Goal: Task Accomplishment & Management: Manage account settings

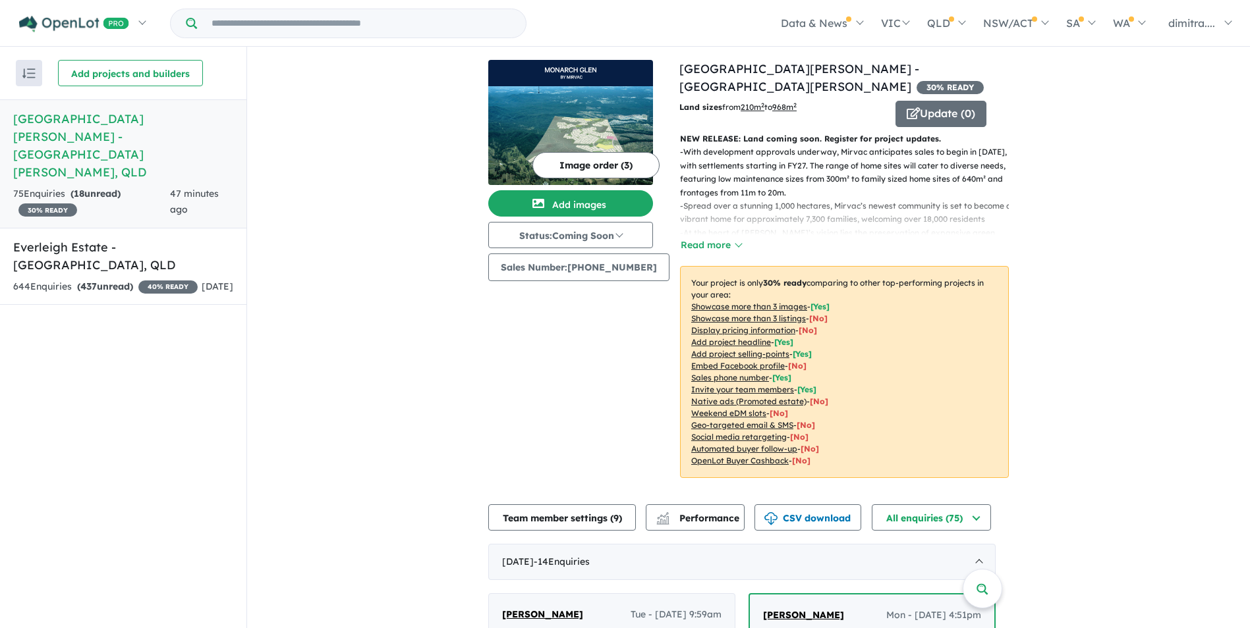
scroll to position [518, 0]
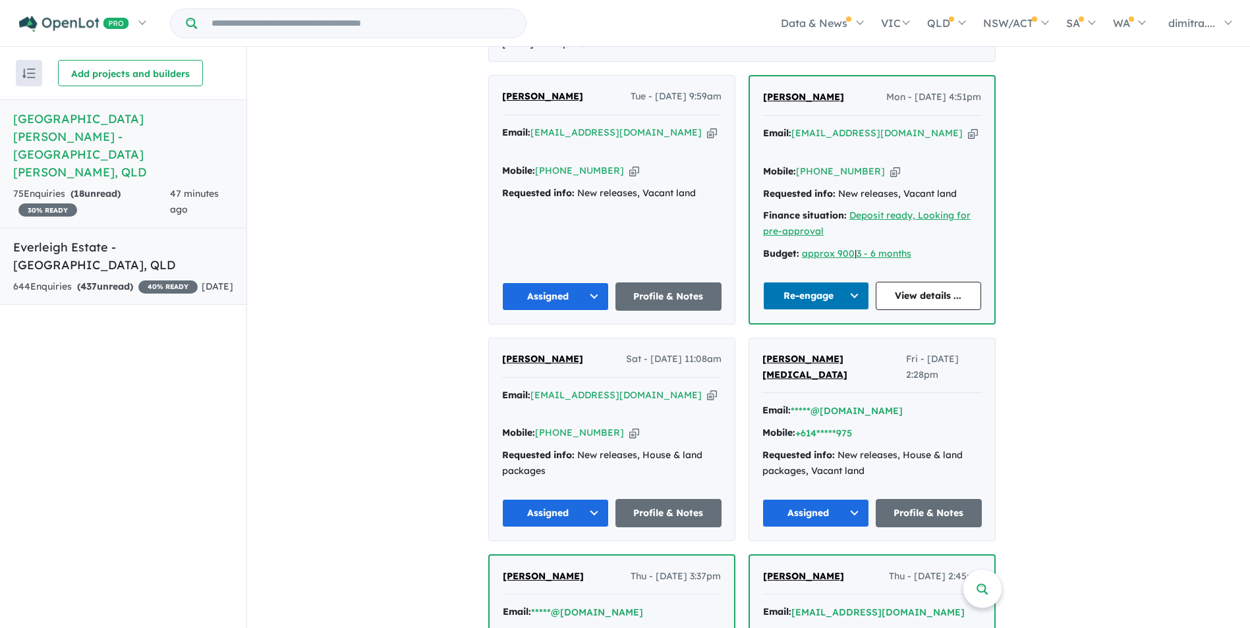
click at [150, 279] on div "644 Enquir ies ( 437 unread) 40 % READY" at bounding box center [105, 287] width 184 height 16
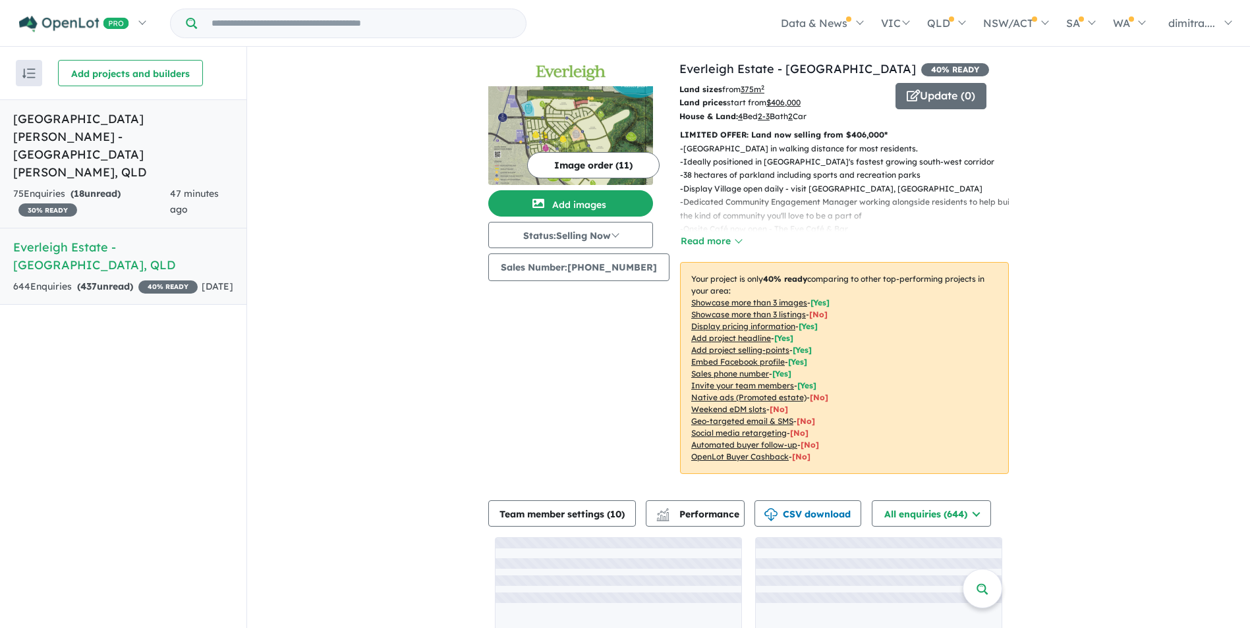
click at [159, 145] on h5 "[GEOGRAPHIC_DATA][PERSON_NAME] - [GEOGRAPHIC_DATA][PERSON_NAME] , [GEOGRAPHIC_D…" at bounding box center [123, 145] width 220 height 71
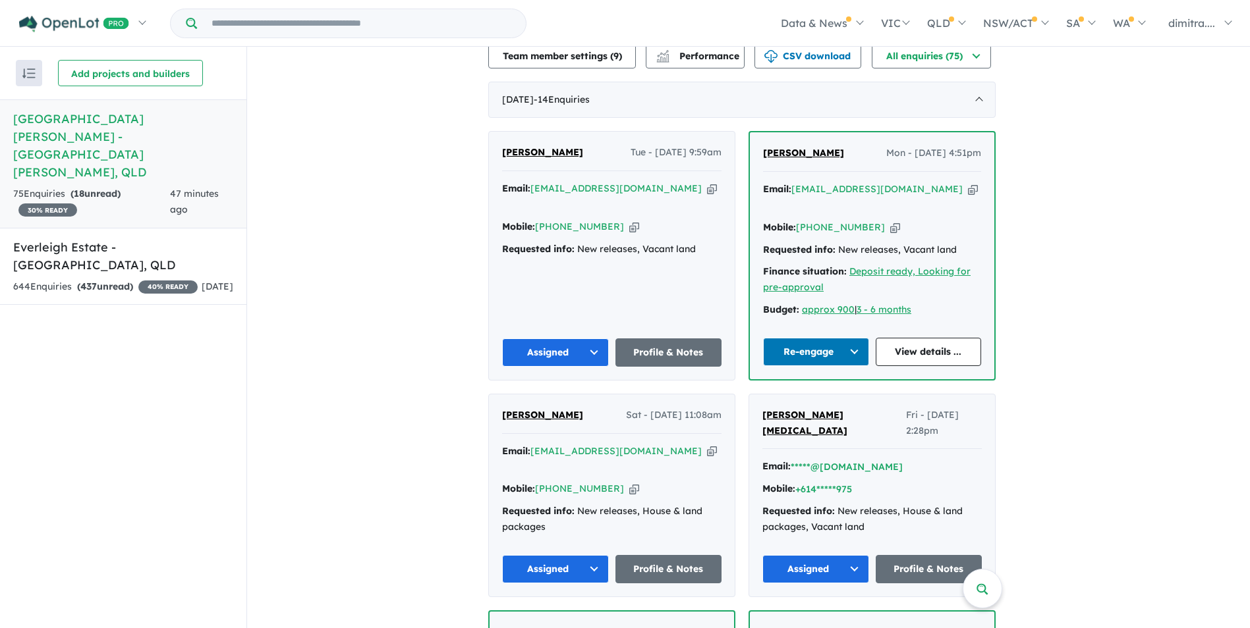
scroll to position [584, 0]
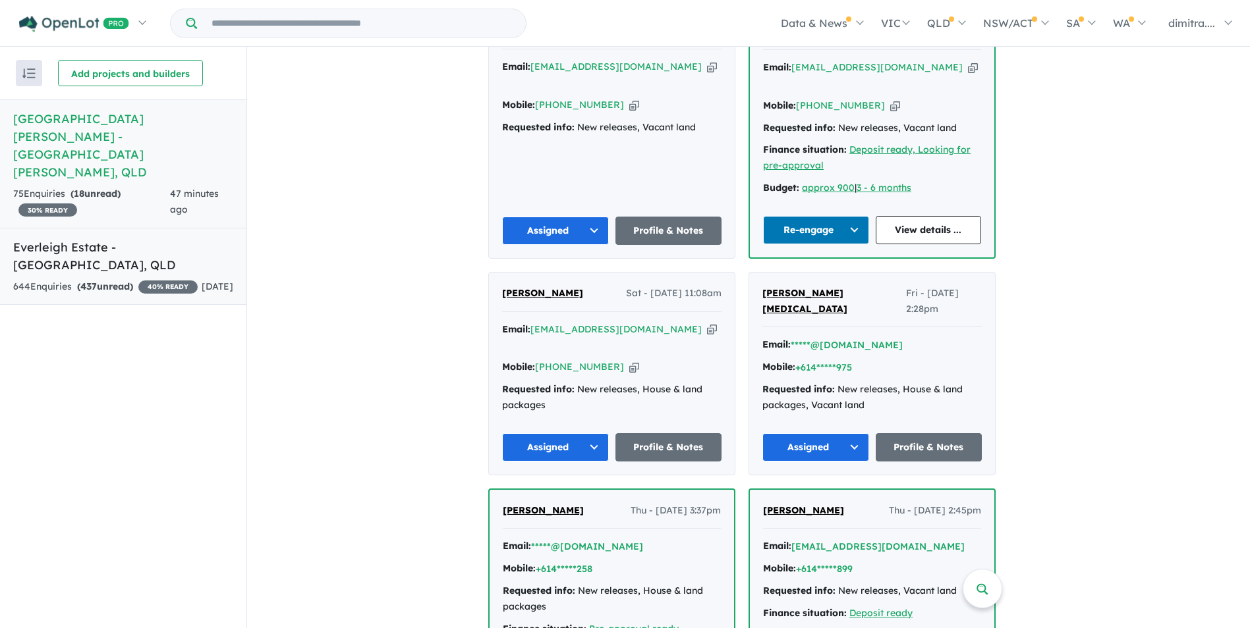
click at [105, 281] on strong "( 437 unread)" at bounding box center [105, 287] width 56 height 12
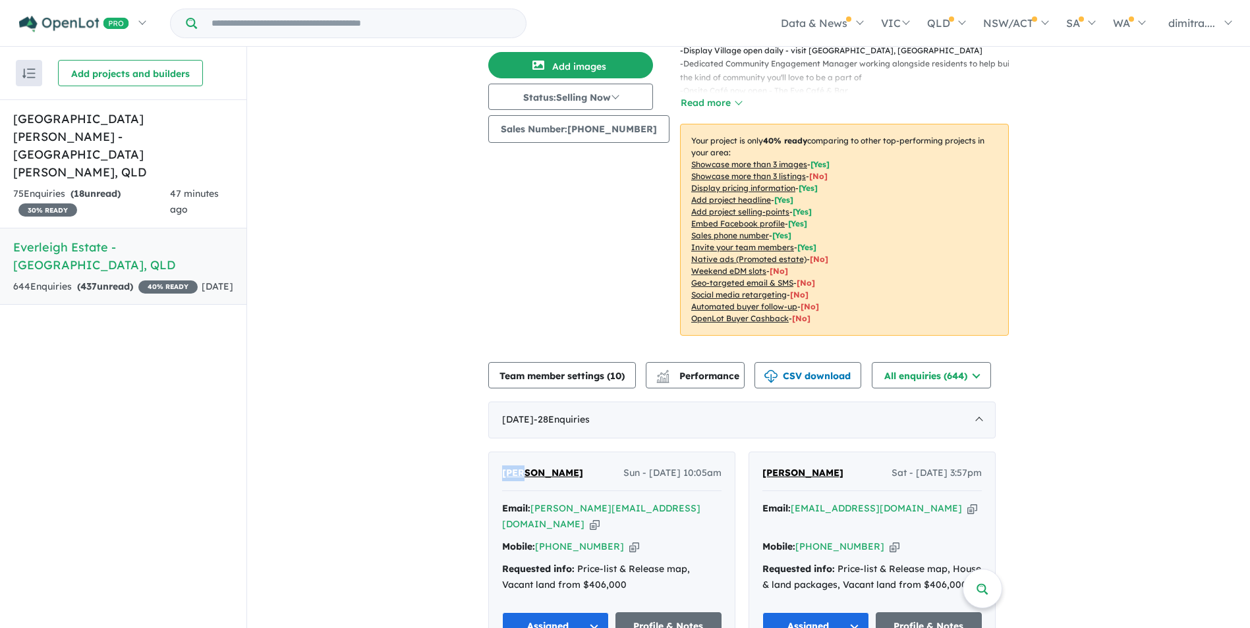
scroll to position [264, 0]
